Goal: Information Seeking & Learning: Find specific page/section

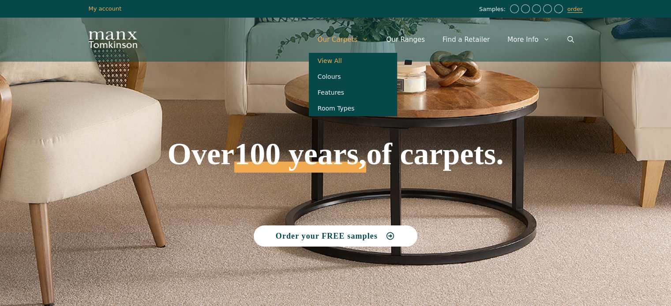
click at [354, 63] on link "View All" at bounding box center [353, 61] width 88 height 16
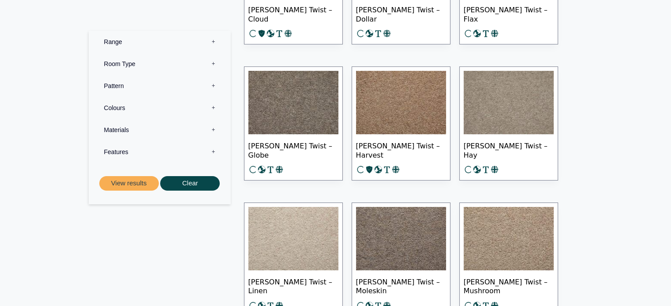
scroll to position [3107, 0]
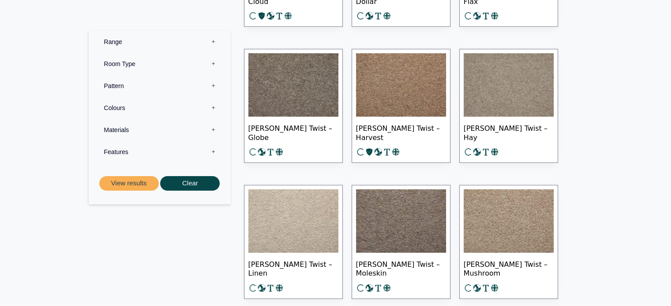
click at [409, 105] on img at bounding box center [401, 84] width 90 height 63
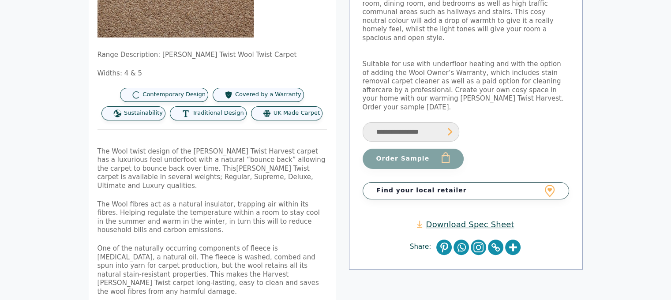
scroll to position [194, 0]
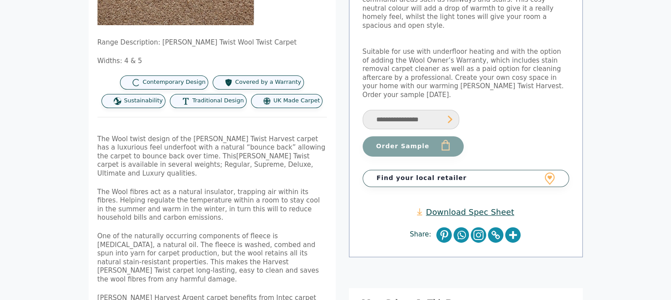
click at [547, 170] on link "Find your local retailer" at bounding box center [465, 178] width 206 height 17
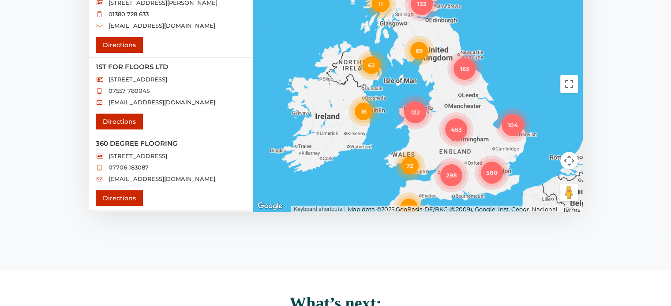
scroll to position [153, 0]
